Goal: Share content: Share content

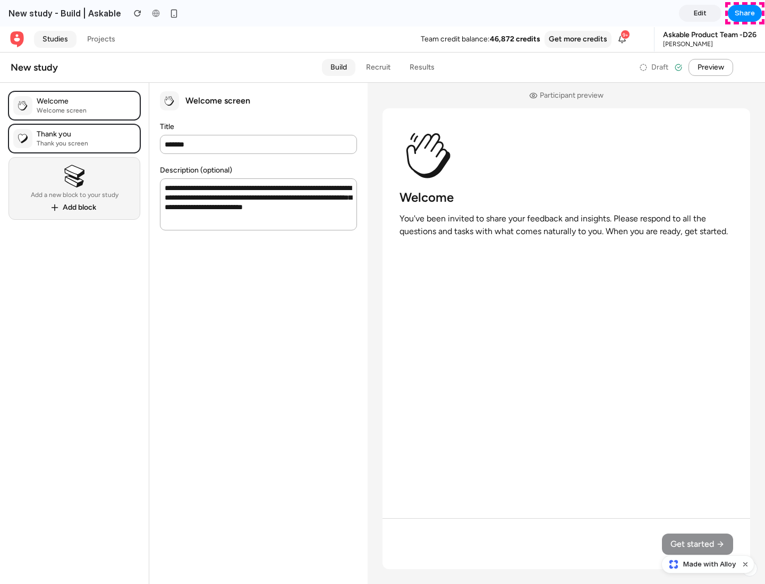
click at [745, 13] on span "Share" at bounding box center [745, 13] width 20 height 11
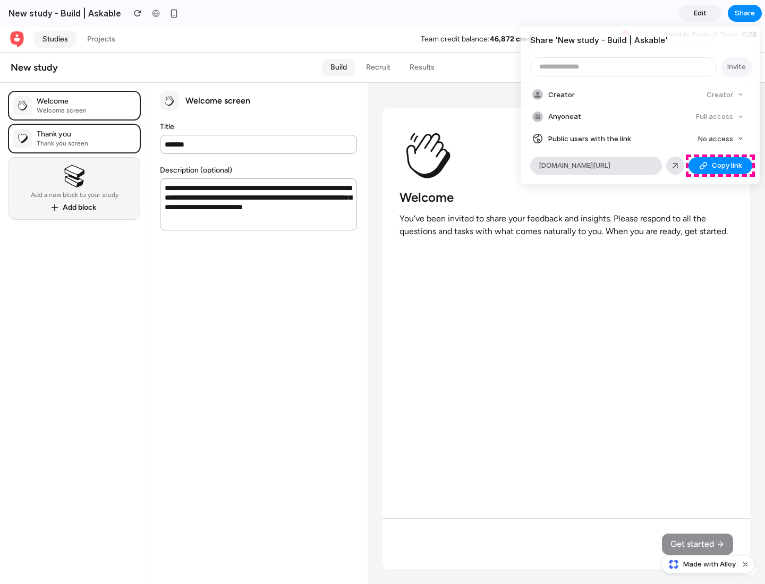
click at [720, 166] on span "Copy link" at bounding box center [727, 165] width 30 height 11
click at [709, 565] on div "Share ' New study - Build | Askable ' Invite Creator Creator Anyone at Full acc…" at bounding box center [382, 292] width 765 height 584
